Goal: Transaction & Acquisition: Download file/media

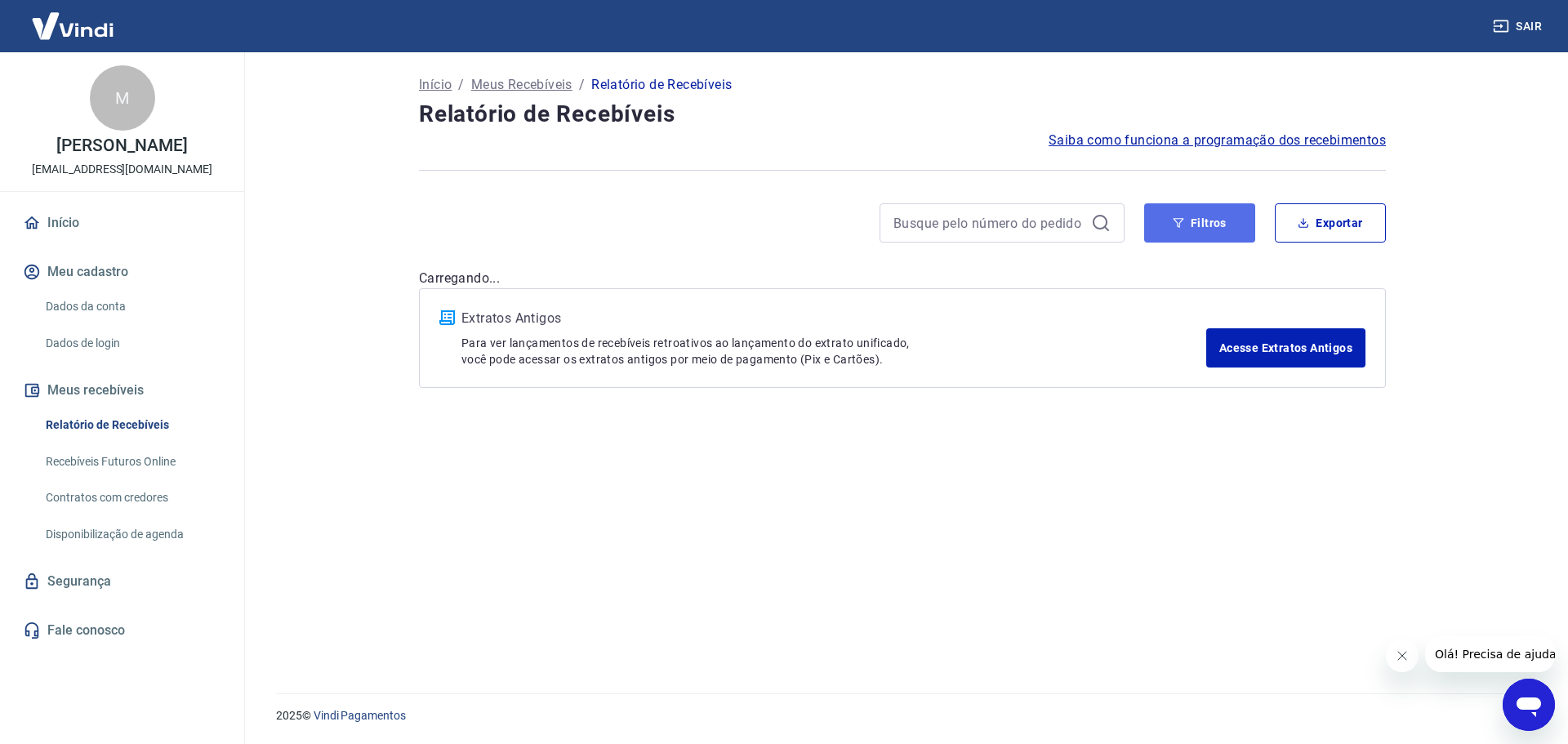
click at [1189, 223] on button "Filtros" at bounding box center [1200, 223] width 111 height 39
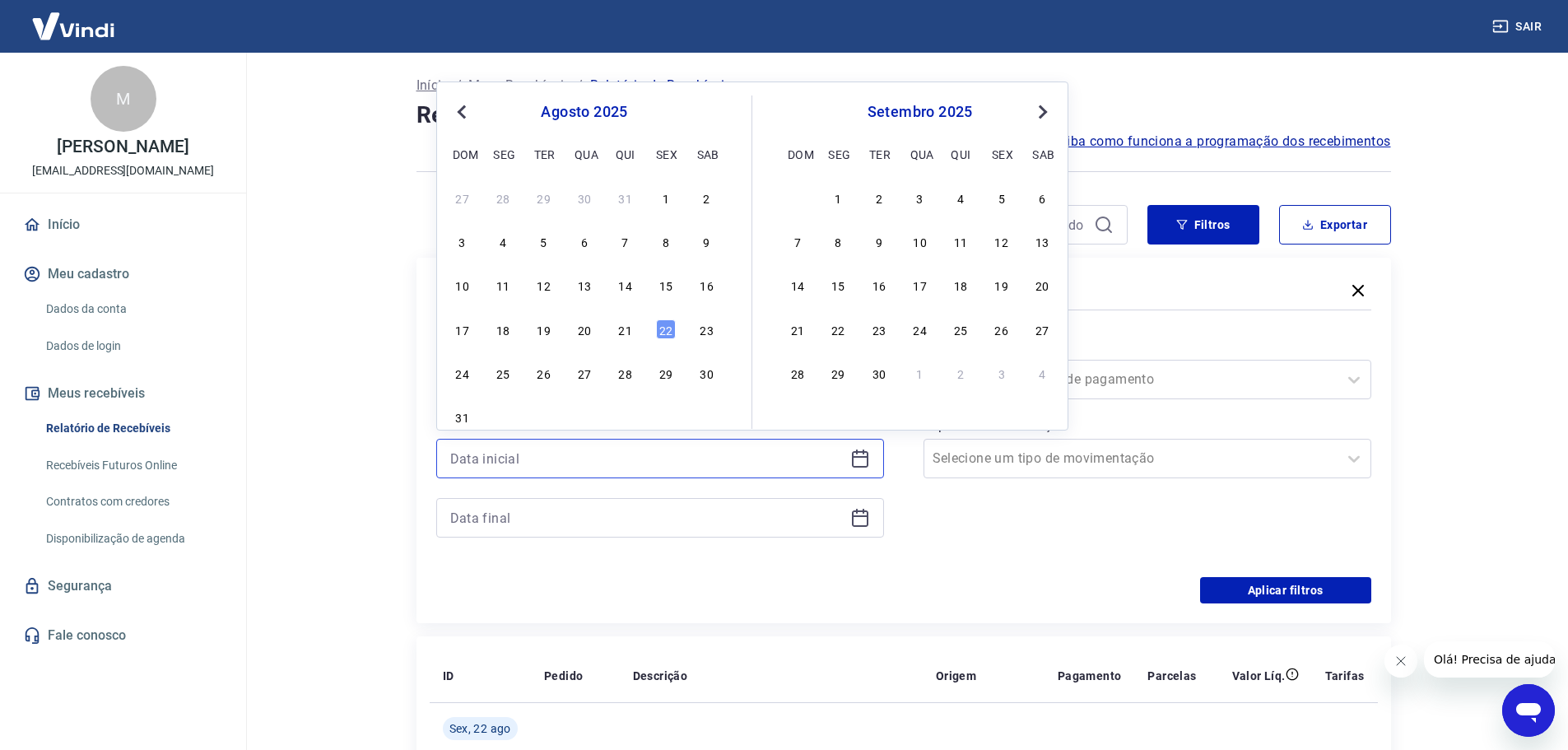
click at [503, 461] on input at bounding box center [647, 458] width 394 height 25
click at [658, 330] on div "22" at bounding box center [665, 329] width 20 height 20
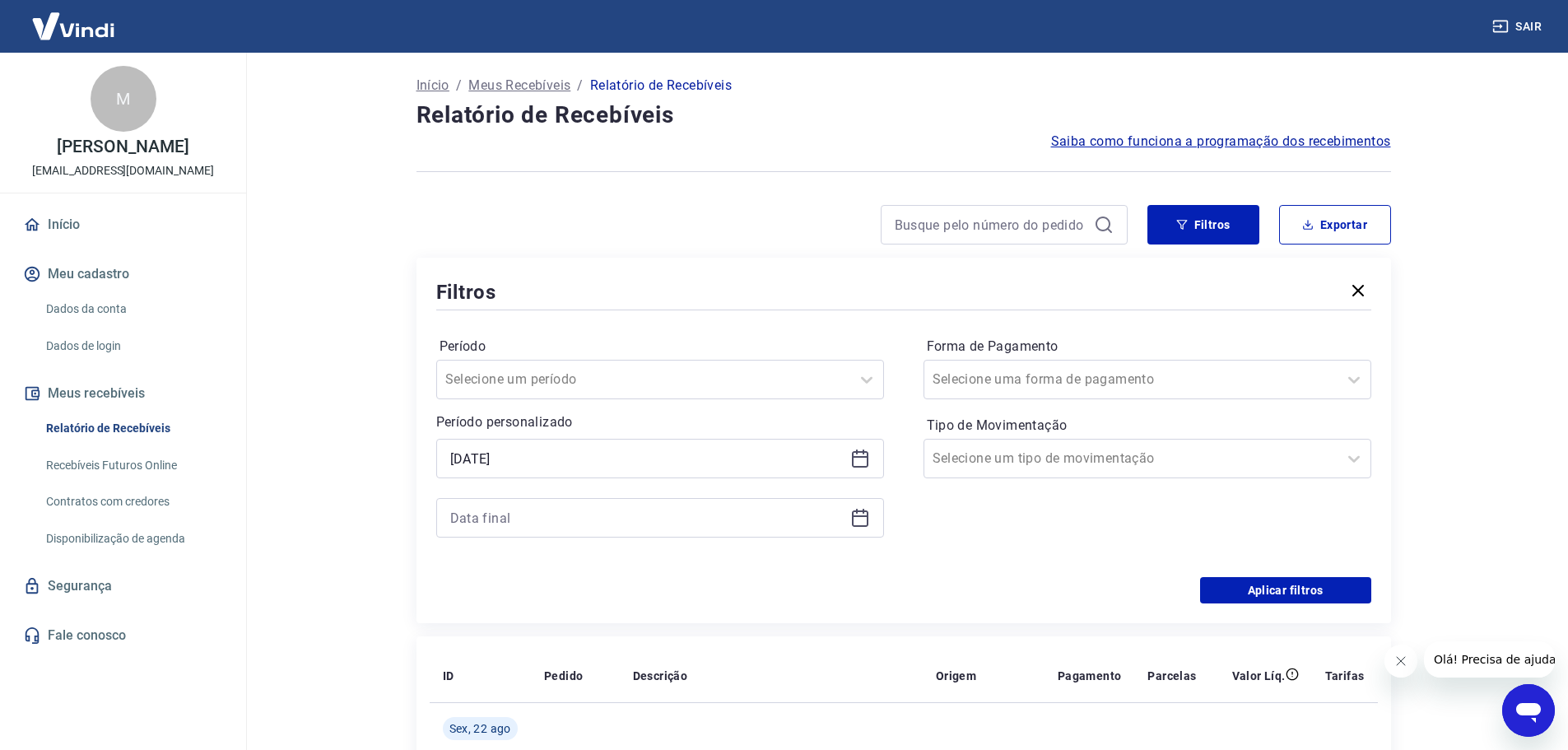
type input "[DATE]"
click at [570, 528] on input at bounding box center [647, 517] width 394 height 25
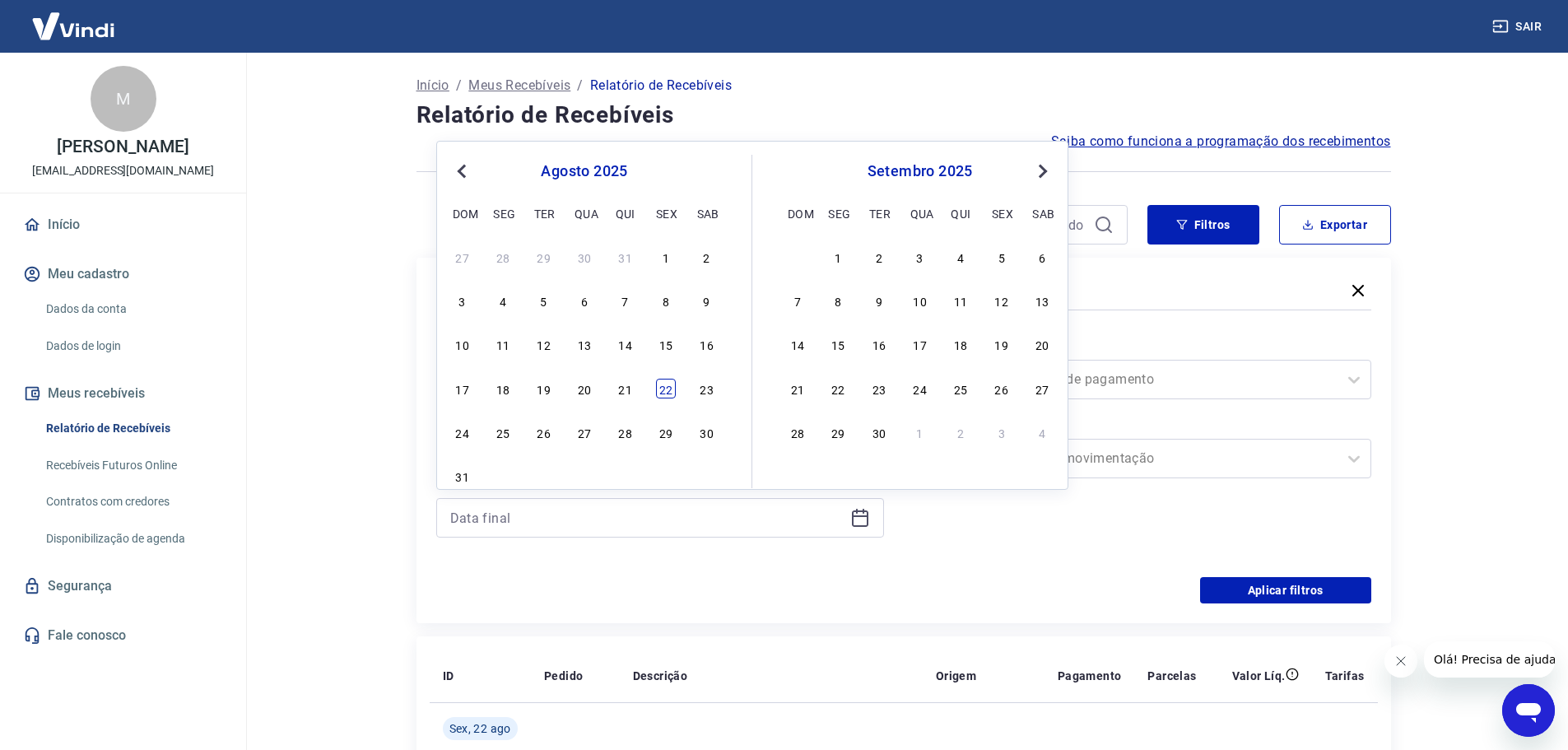
click at [660, 386] on div "22" at bounding box center [665, 388] width 20 height 20
type input "[DATE]"
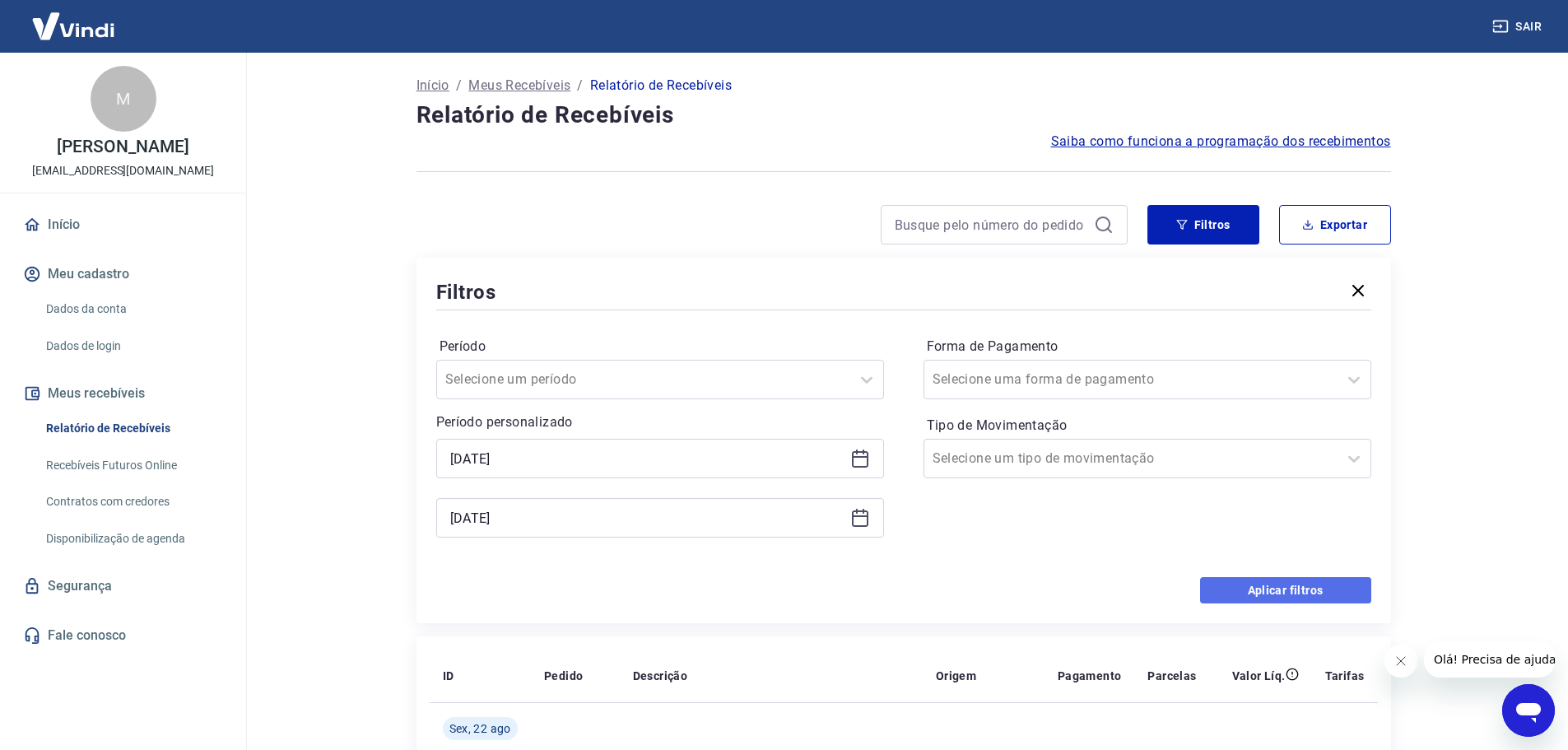
click at [1234, 587] on button "Aplicar filtros" at bounding box center [1285, 589] width 171 height 27
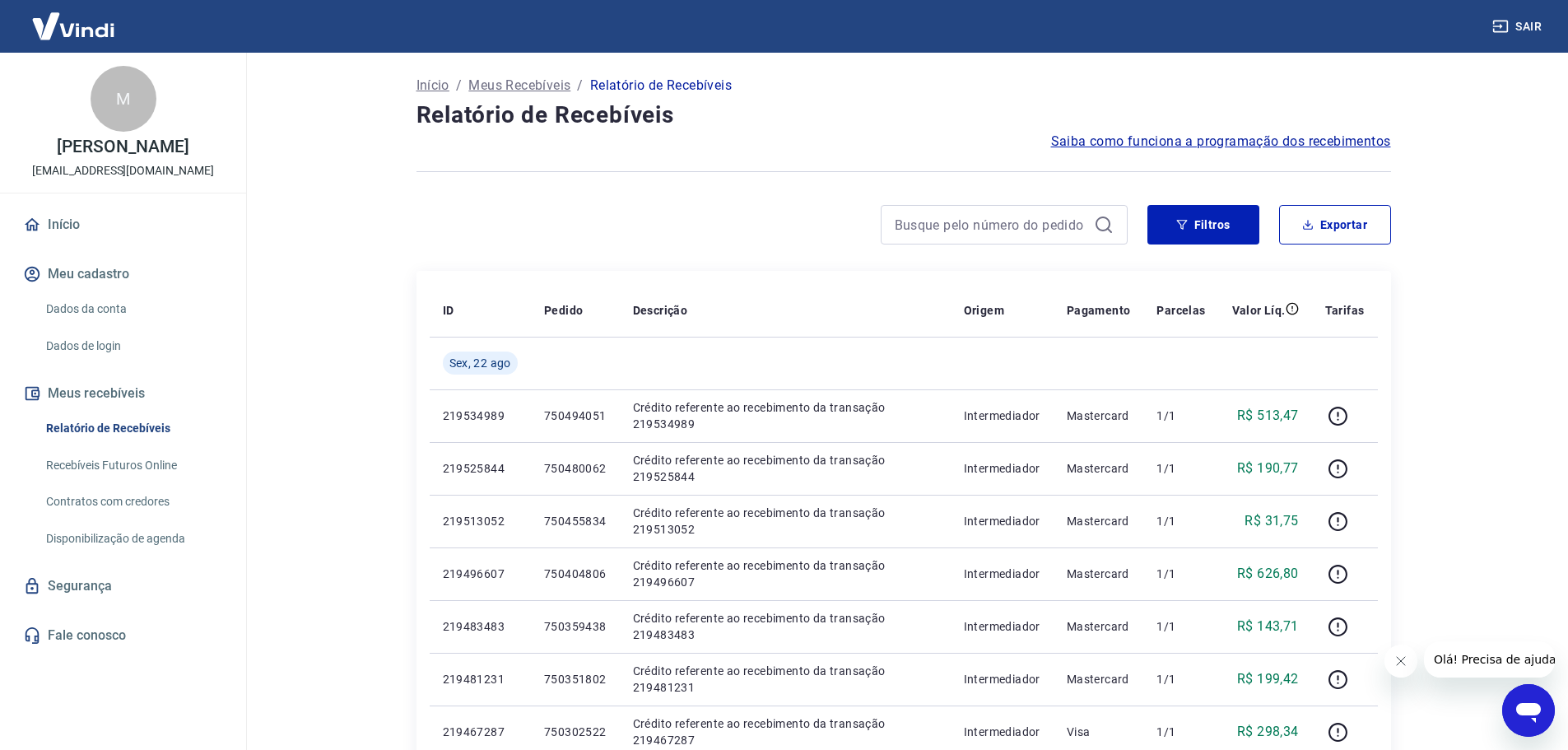
click at [1311, 250] on div "Filtros Exportar" at bounding box center [903, 230] width 974 height 53
click at [1307, 229] on icon "button" at bounding box center [1307, 227] width 9 height 4
type input "[DATE]"
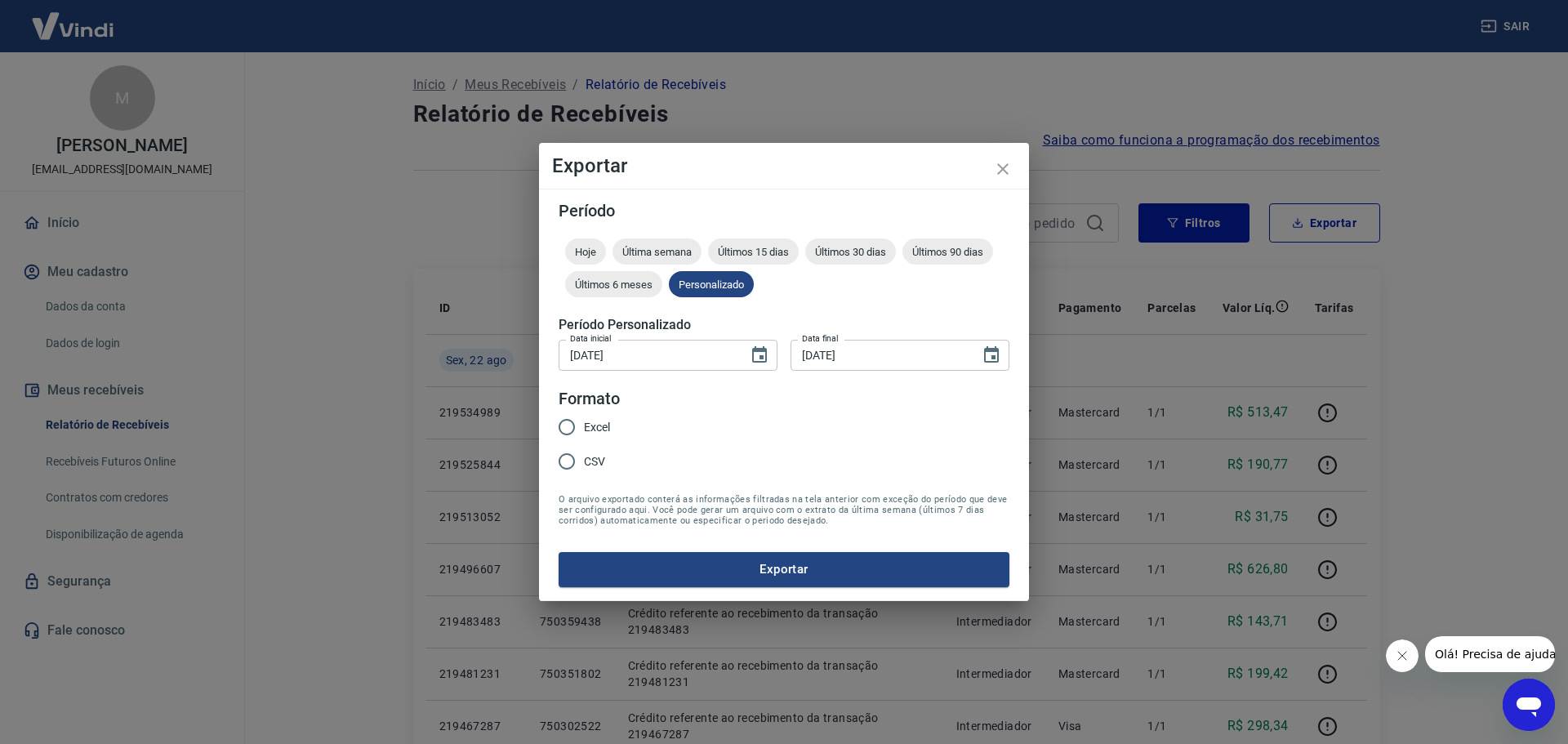
click at [585, 432] on span "Excel" at bounding box center [597, 427] width 27 height 17
click at [584, 432] on input "Excel" at bounding box center [567, 427] width 34 height 34
radio input "true"
click at [683, 564] on button "Exportar" at bounding box center [784, 569] width 450 height 34
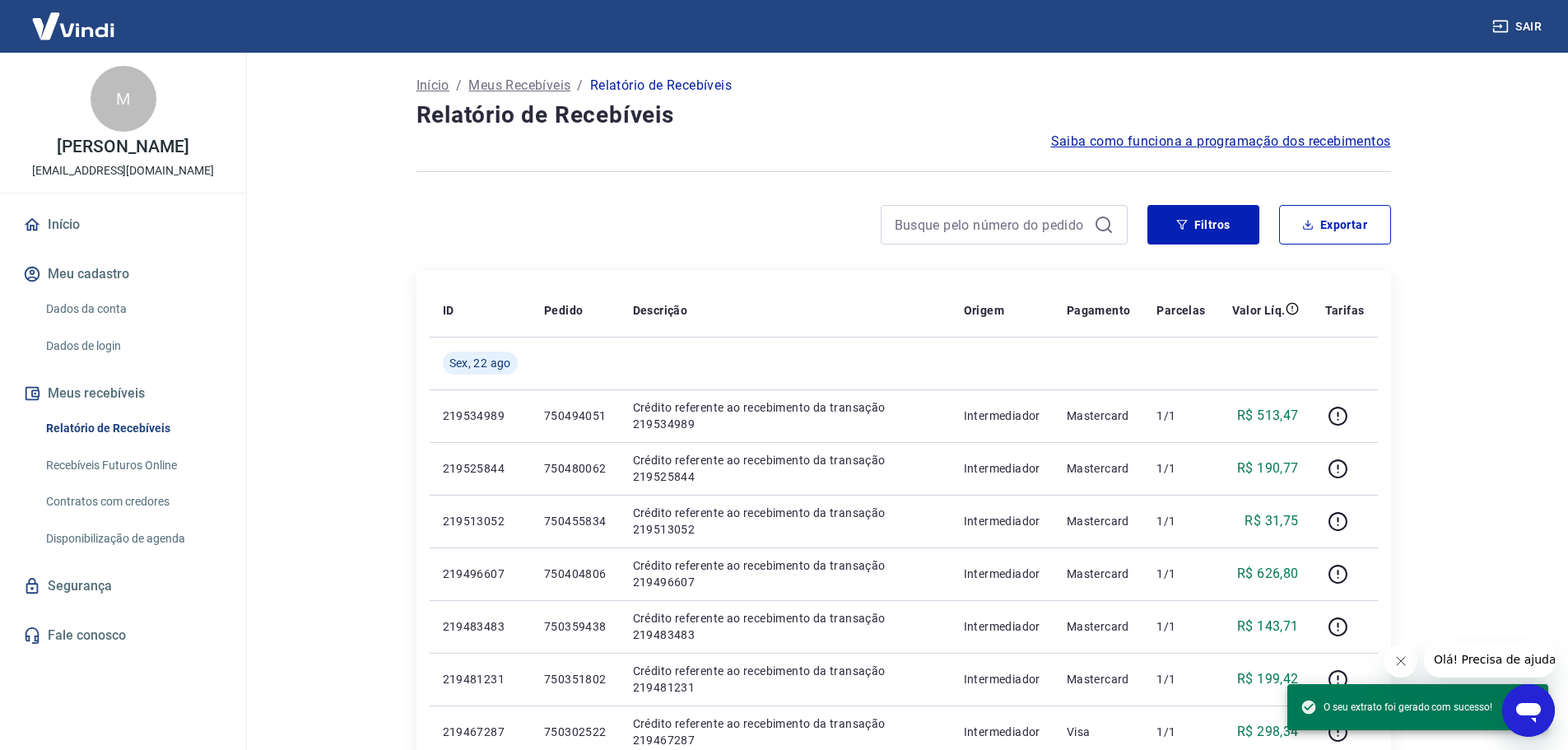
drag, startPoint x: 775, startPoint y: 189, endPoint x: 773, endPoint y: 136, distance: 53.0
click at [775, 189] on div at bounding box center [903, 171] width 974 height 41
